Goal: Task Accomplishment & Management: Manage account settings

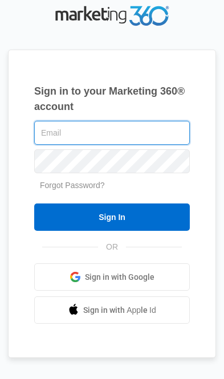
click at [55, 145] on input "text" at bounding box center [112, 133] width 156 height 24
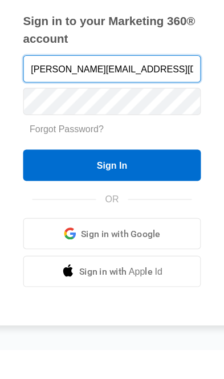
type input "[PERSON_NAME][EMAIL_ADDRESS][DOMAIN_NAME]"
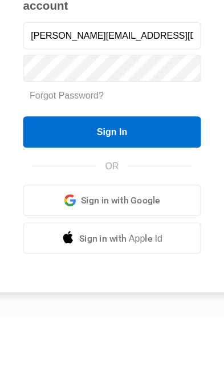
click at [166, 203] on input "Sign In" at bounding box center [112, 216] width 156 height 27
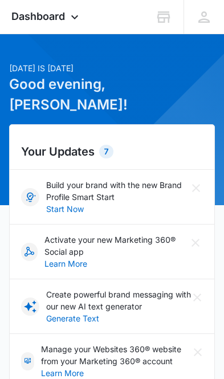
click at [70, 15] on icon at bounding box center [75, 17] width 14 height 14
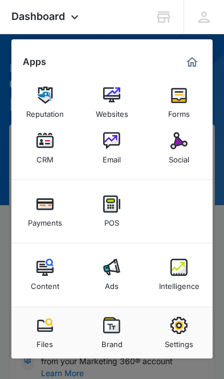
click at [117, 92] on img at bounding box center [111, 95] width 17 height 17
